Goal: Task Accomplishment & Management: Manage account settings

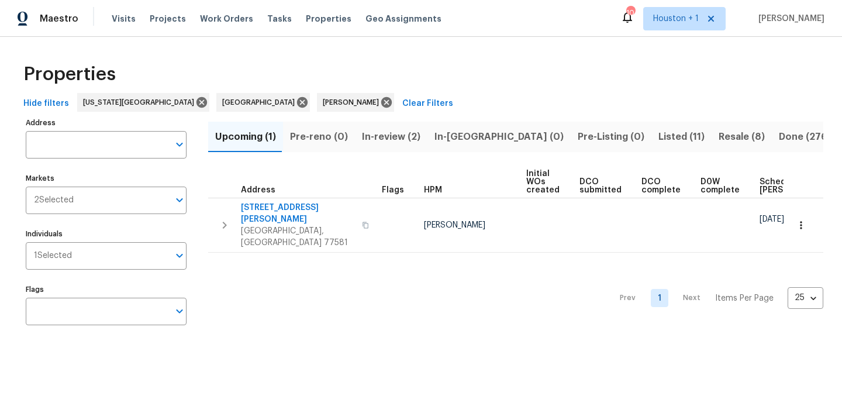
click at [393, 134] on span "In-review (2)" at bounding box center [391, 137] width 58 height 16
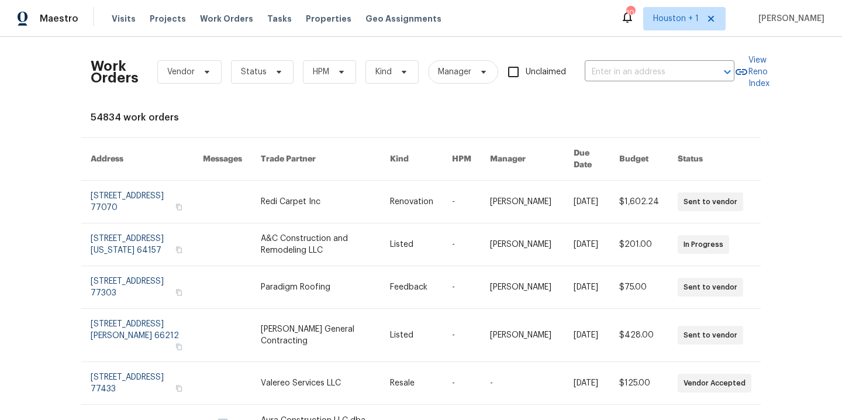
click at [241, 70] on span "Status" at bounding box center [254, 72] width 26 height 12
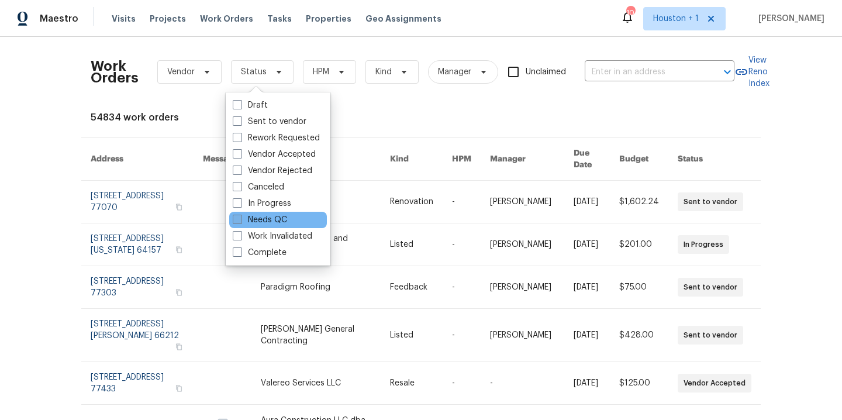
click at [262, 217] on label "Needs QC" at bounding box center [260, 220] width 54 height 12
click at [240, 217] on input "Needs QC" at bounding box center [237, 218] width 8 height 8
checkbox input "true"
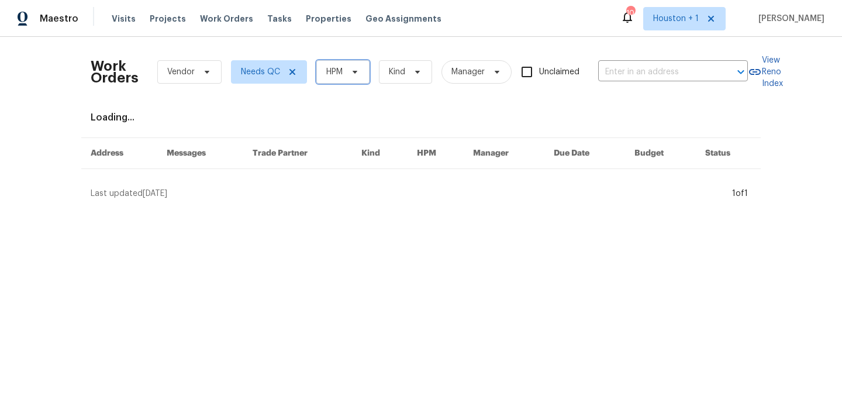
click at [331, 73] on span "HPM" at bounding box center [334, 72] width 16 height 12
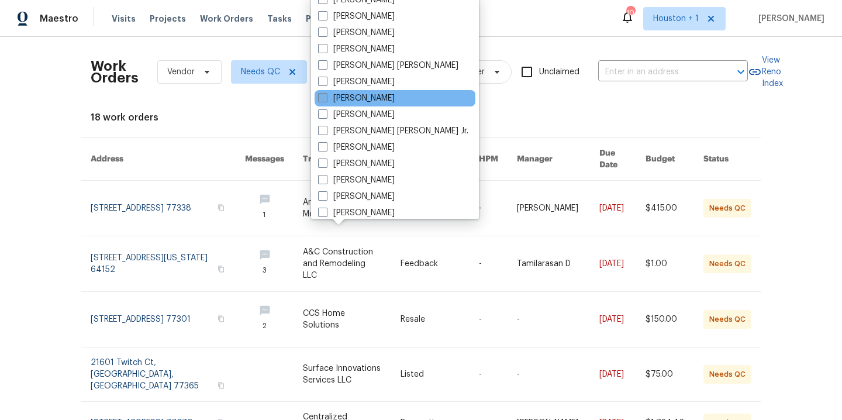
scroll to position [272, 0]
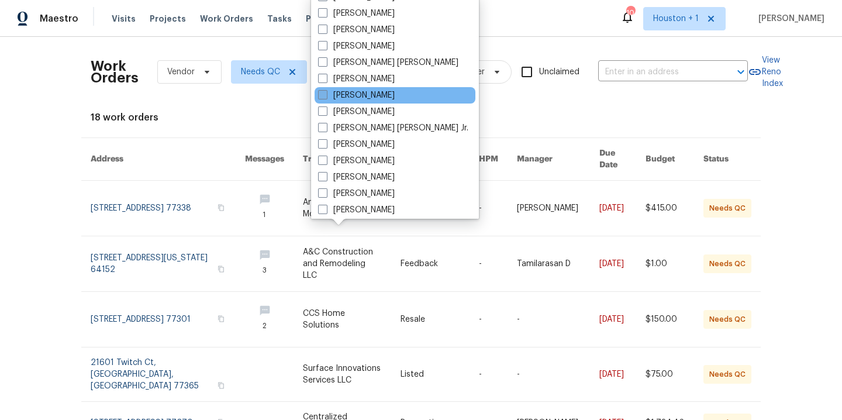
click at [369, 98] on label "[PERSON_NAME]" at bounding box center [356, 95] width 77 height 12
click at [326, 97] on input "[PERSON_NAME]" at bounding box center [322, 93] width 8 height 8
checkbox input "true"
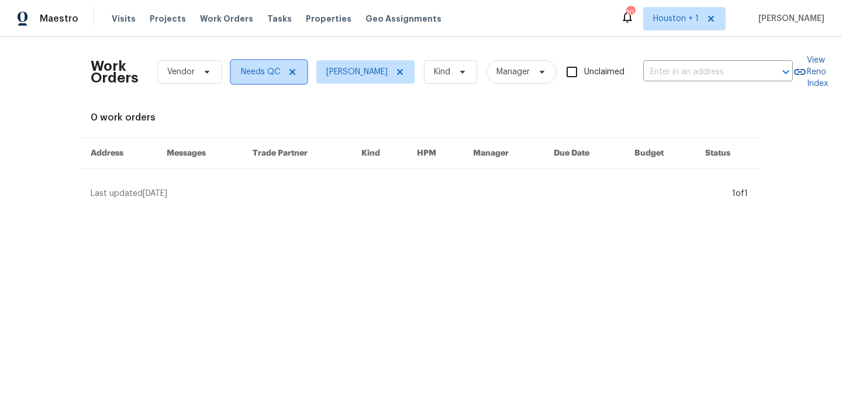
click at [288, 75] on icon at bounding box center [292, 71] width 9 height 9
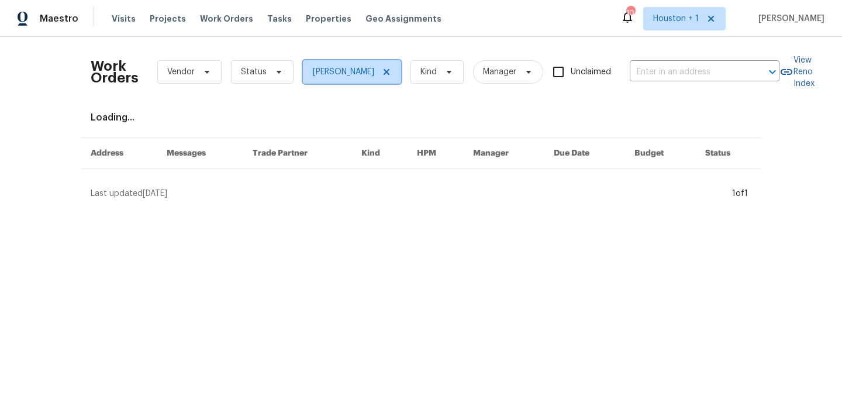
click at [382, 71] on icon at bounding box center [386, 71] width 9 height 9
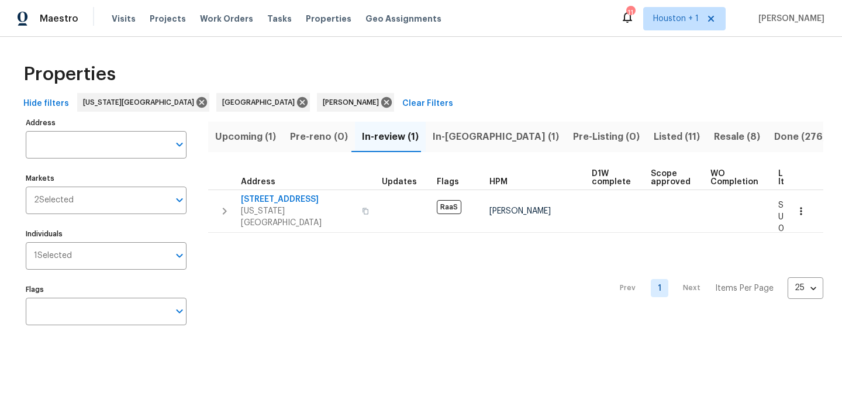
click at [456, 132] on span "In-reno (1)" at bounding box center [496, 137] width 126 height 16
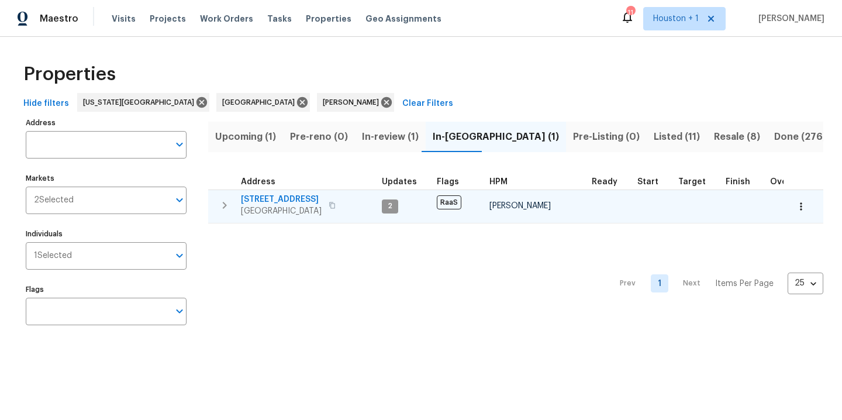
click at [274, 198] on span "5009 Bataan Rd" at bounding box center [281, 199] width 81 height 12
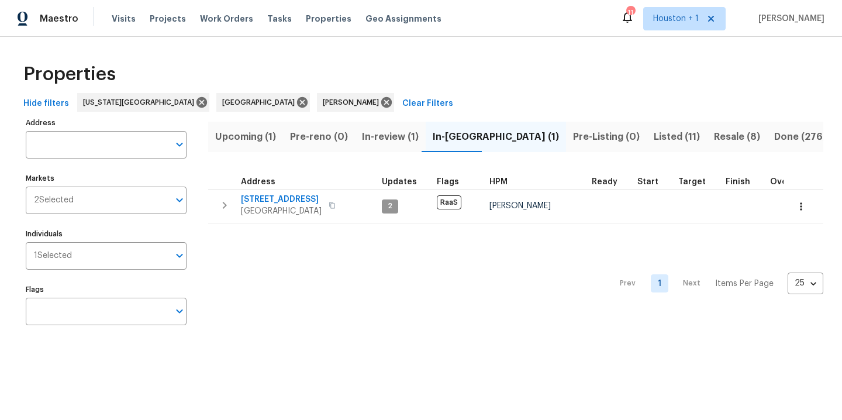
click at [246, 132] on span "Upcoming (1)" at bounding box center [245, 137] width 61 height 16
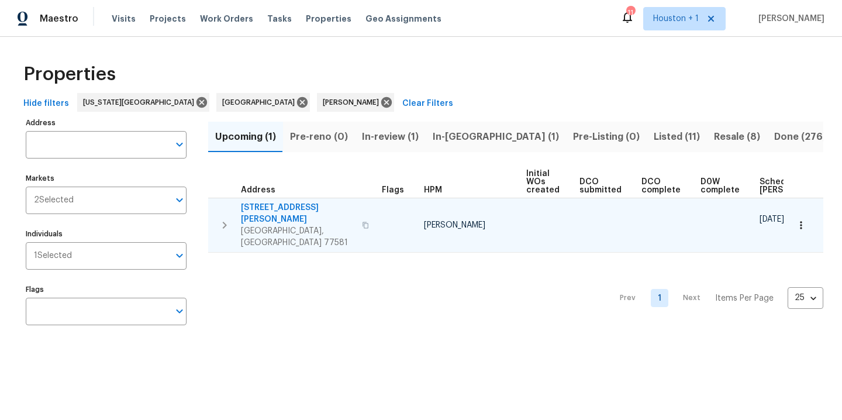
click at [795, 219] on icon "button" at bounding box center [801, 225] width 12 height 12
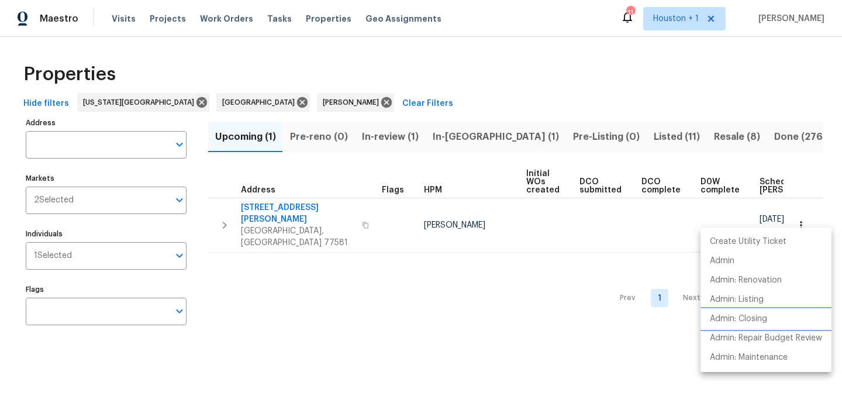
click at [758, 317] on p "Admin: Closing" at bounding box center [738, 319] width 57 height 12
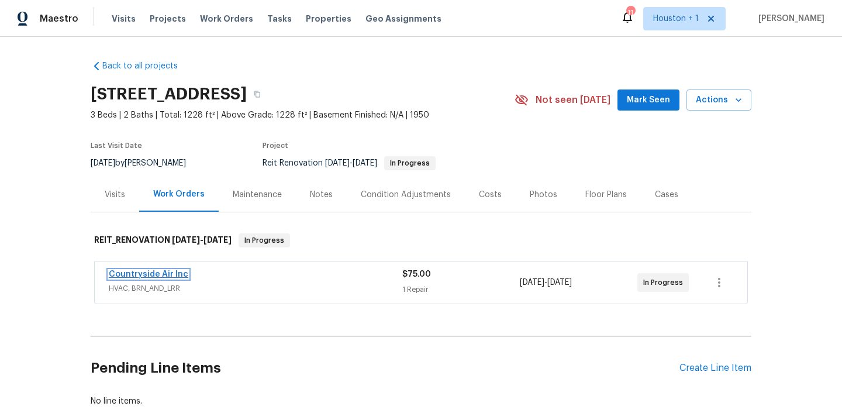
click at [147, 275] on link "Countryside Air Inc" at bounding box center [149, 274] width 80 height 8
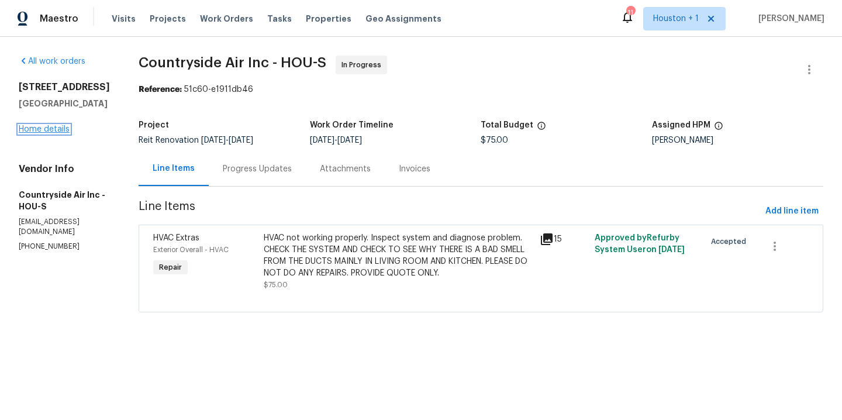
click at [39, 130] on link "Home details" at bounding box center [44, 129] width 51 height 8
